Goal: Information Seeking & Learning: Understand process/instructions

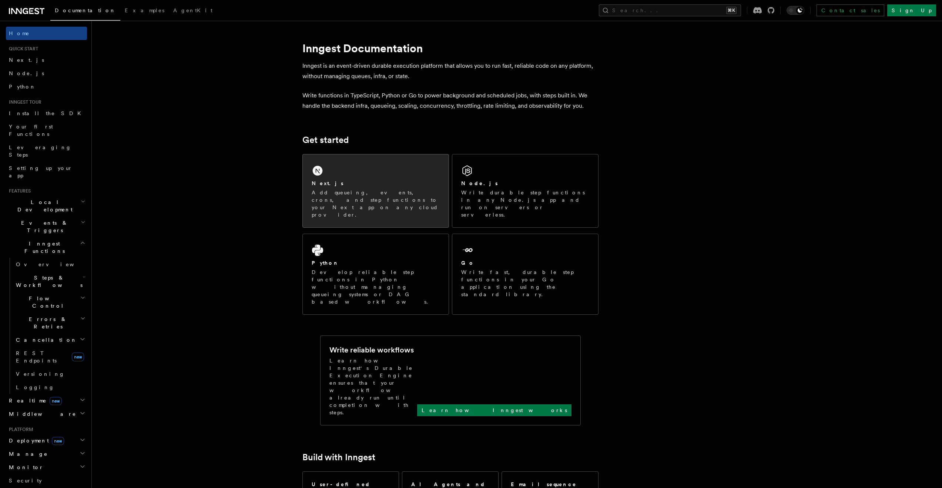
click at [416, 183] on div "Next.js" at bounding box center [376, 184] width 128 height 8
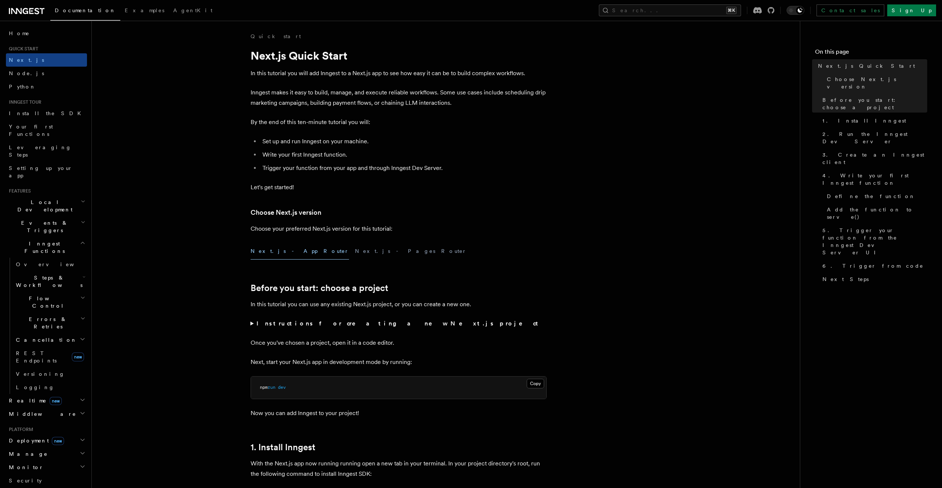
click at [30, 9] on icon at bounding box center [31, 11] width 4 height 6
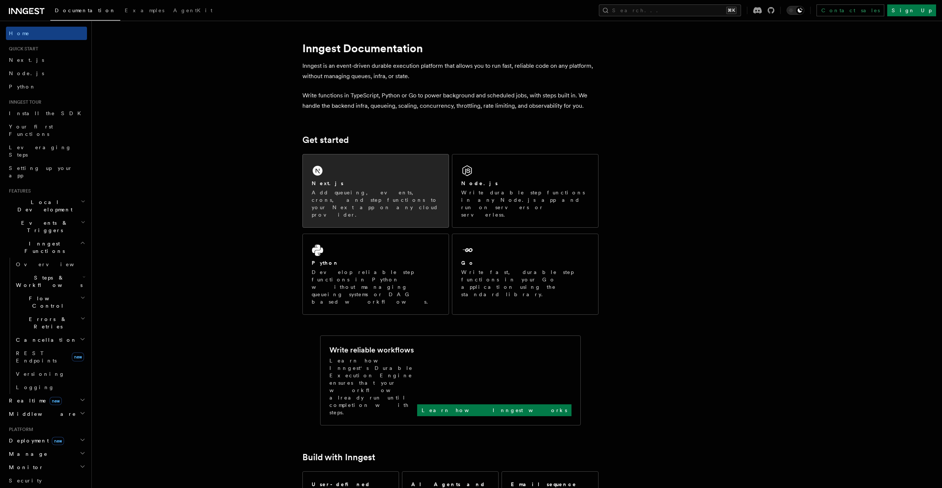
click at [341, 169] on div "Next.js Add queueing, events, crons, and step functions to your Next app on any…" at bounding box center [376, 190] width 146 height 73
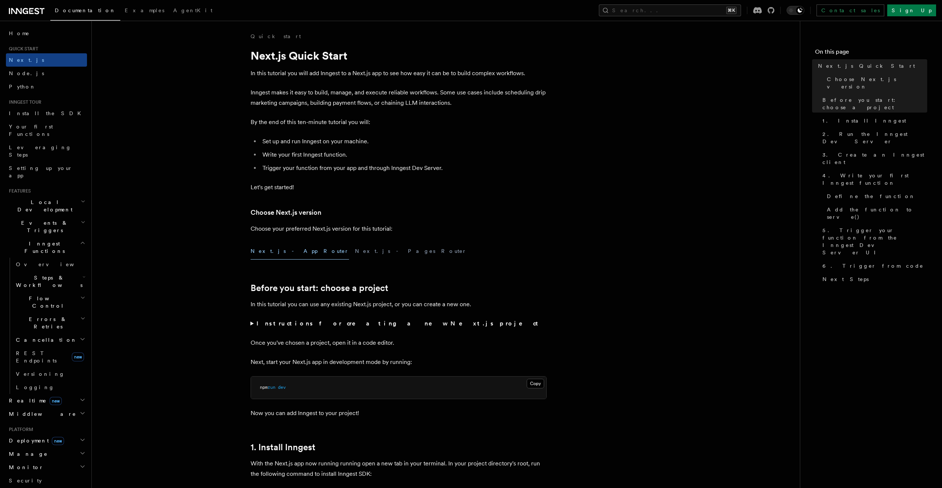
click at [265, 252] on button "Next.js - App Router" at bounding box center [300, 251] width 98 height 17
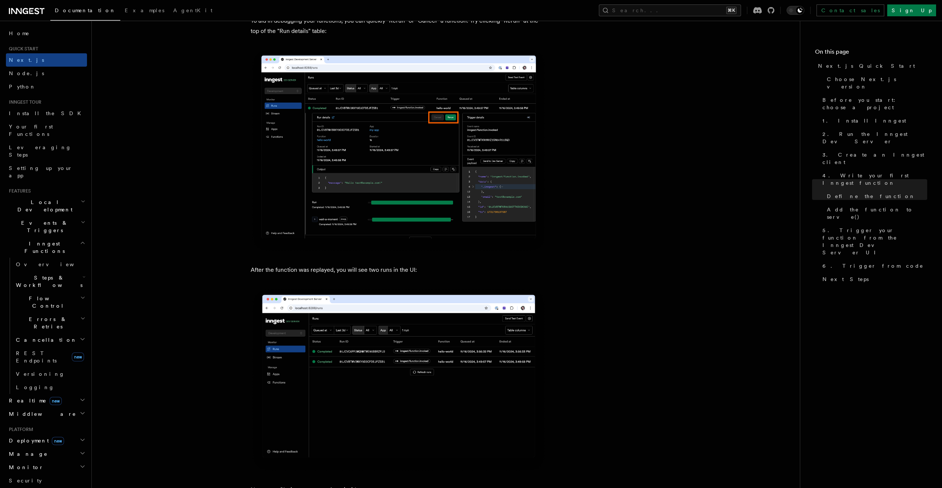
scroll to position [3253, 0]
